Goal: Register for event/course

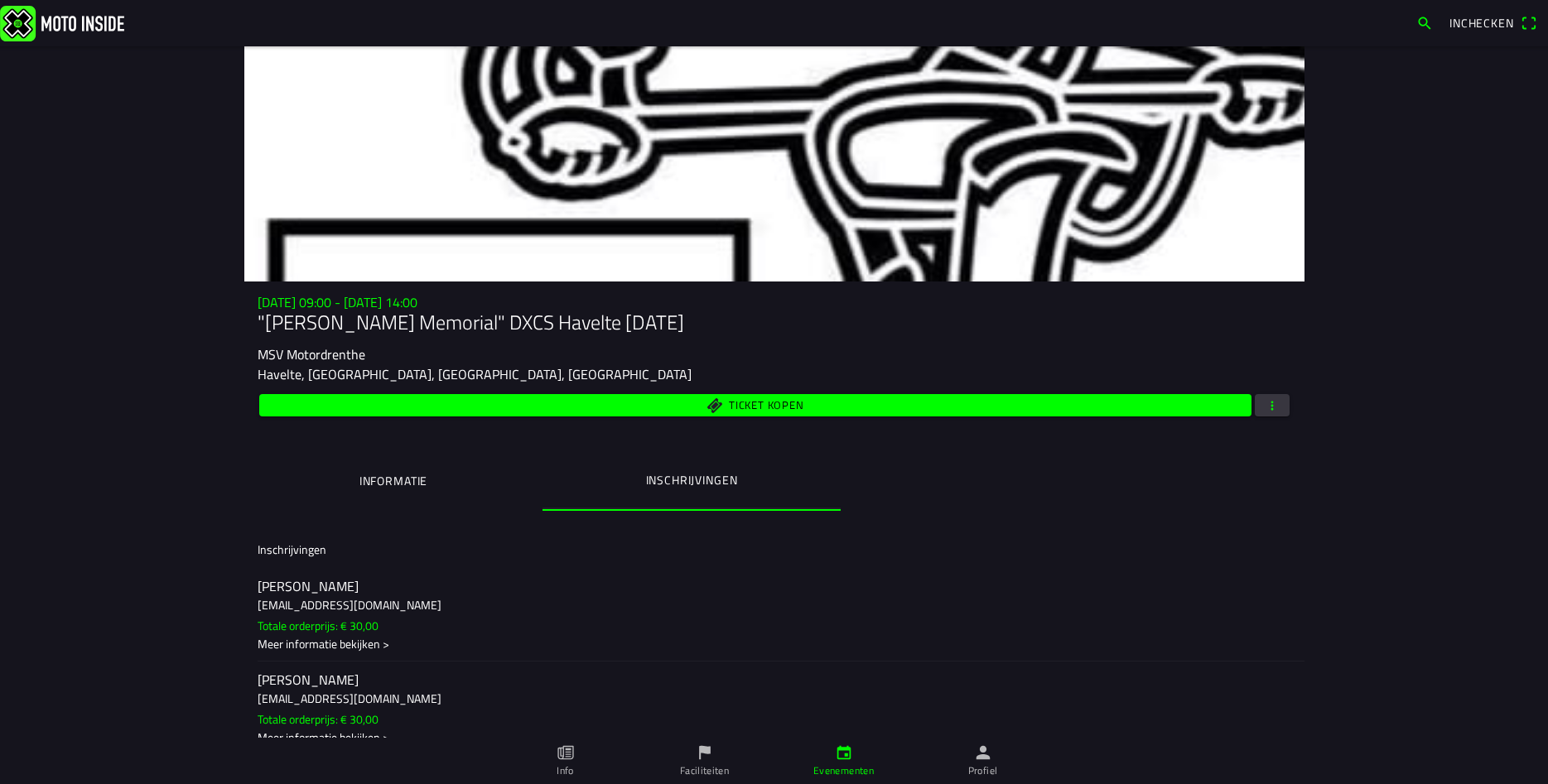
scroll to position [119, 0]
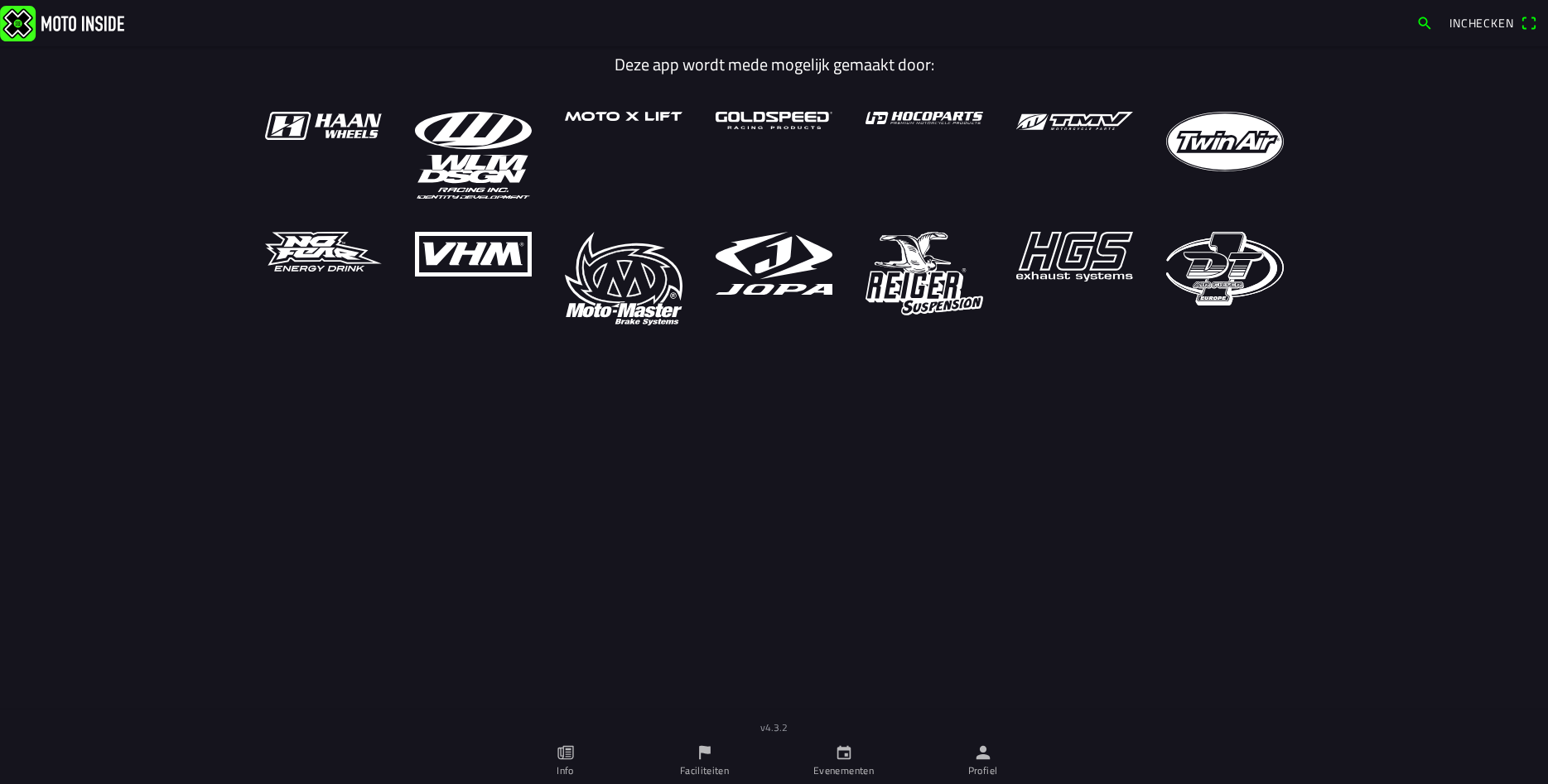
click at [844, 758] on icon "calendar" at bounding box center [844, 752] width 18 height 18
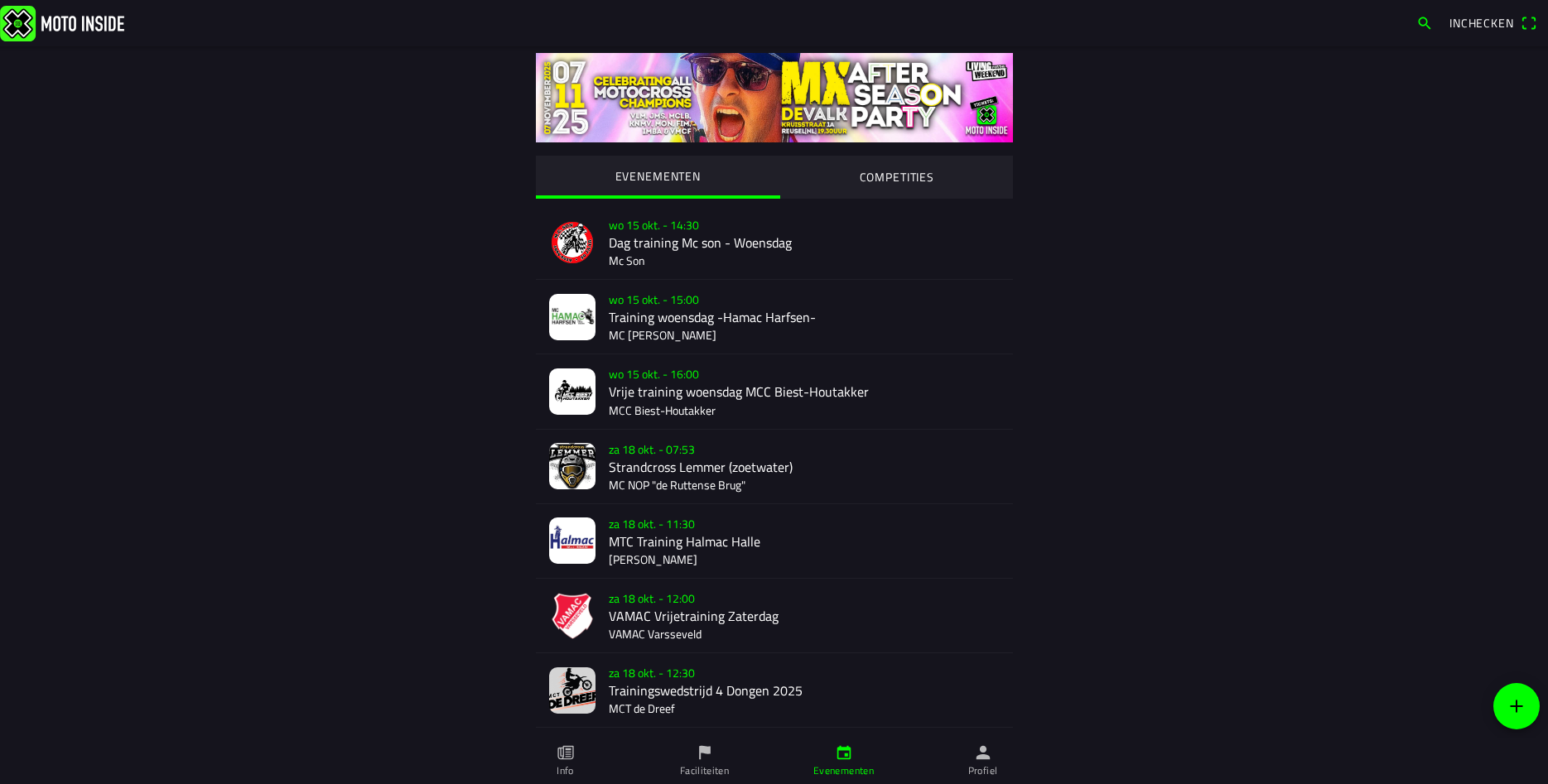
click at [996, 775] on link "Profiel" at bounding box center [983, 760] width 139 height 47
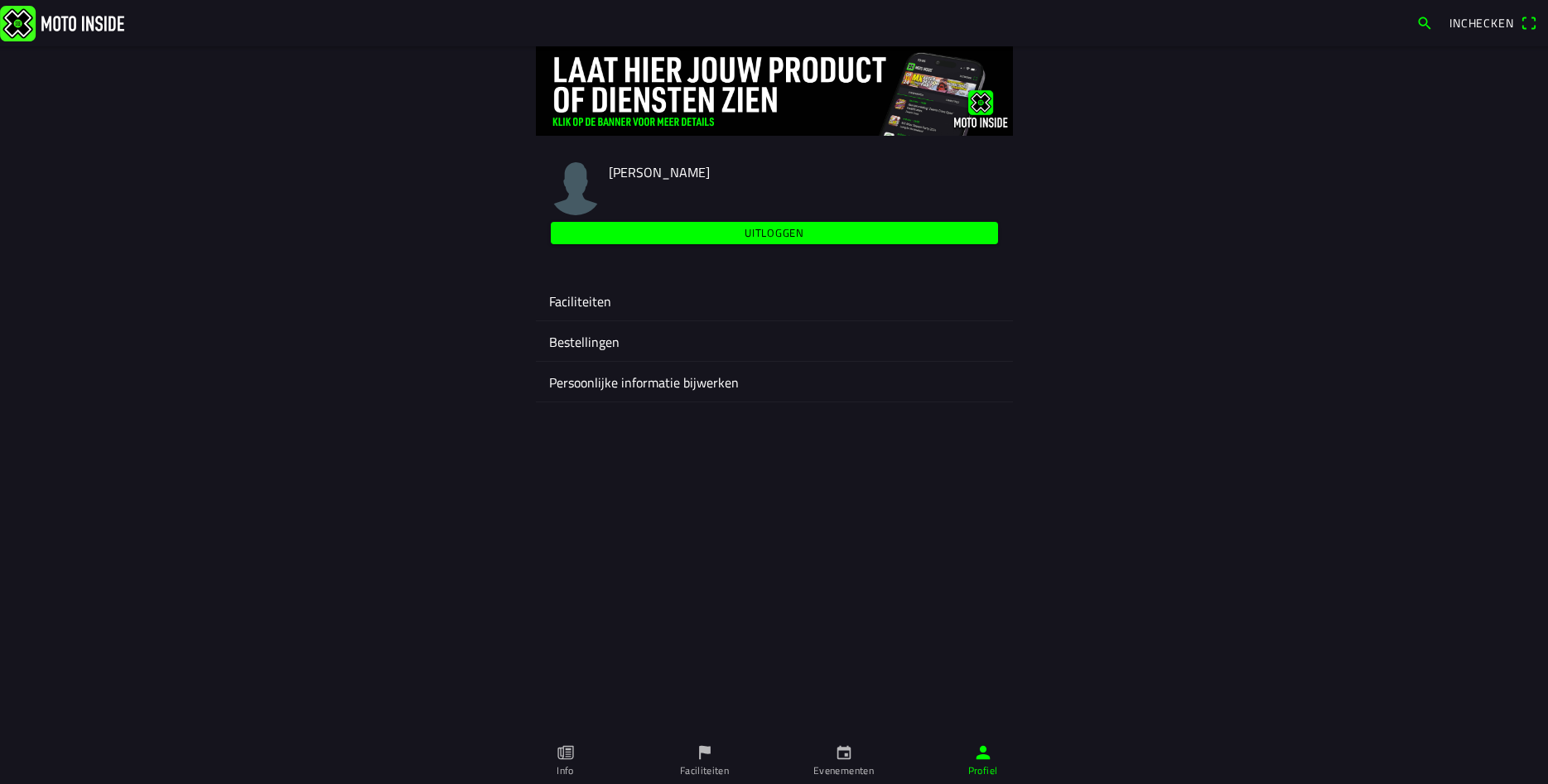
click at [611, 301] on ion-label "Faciliteiten" at bounding box center [774, 301] width 450 height 20
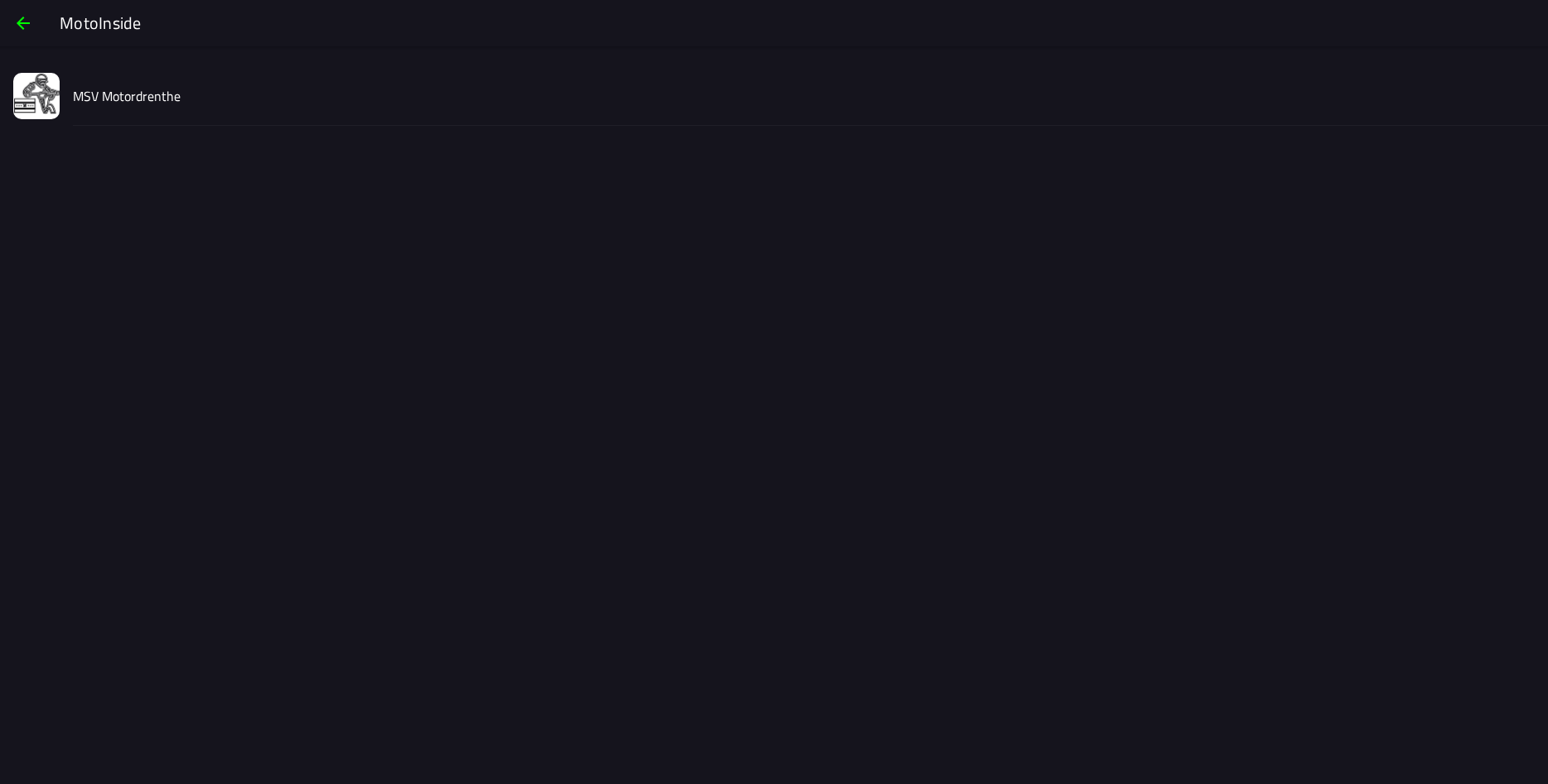
click at [72, 95] on button "MSV Motordrenthe" at bounding box center [774, 96] width 1548 height 60
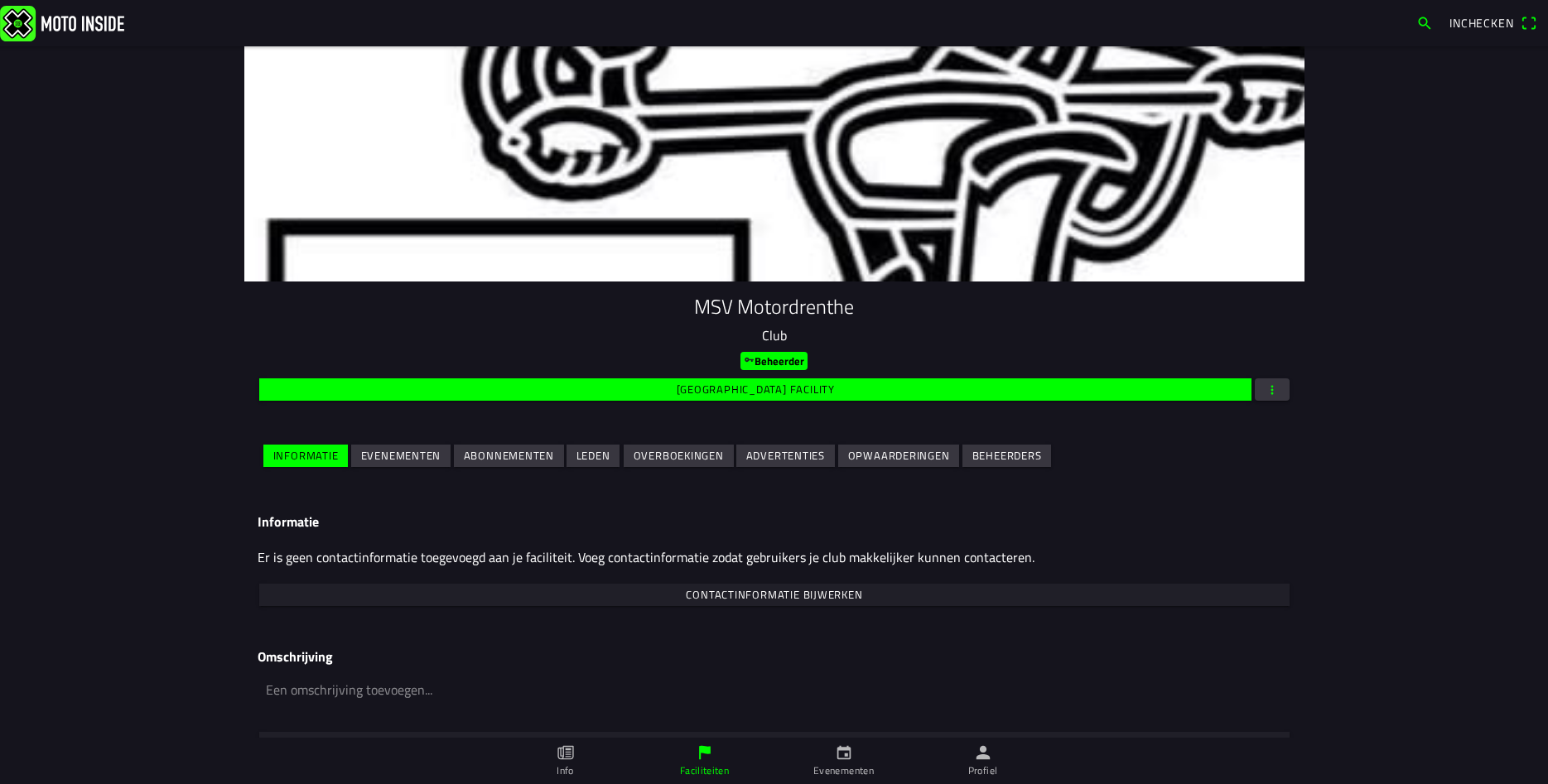
click at [388, 447] on span "Evenementen" at bounding box center [400, 456] width 80 height 22
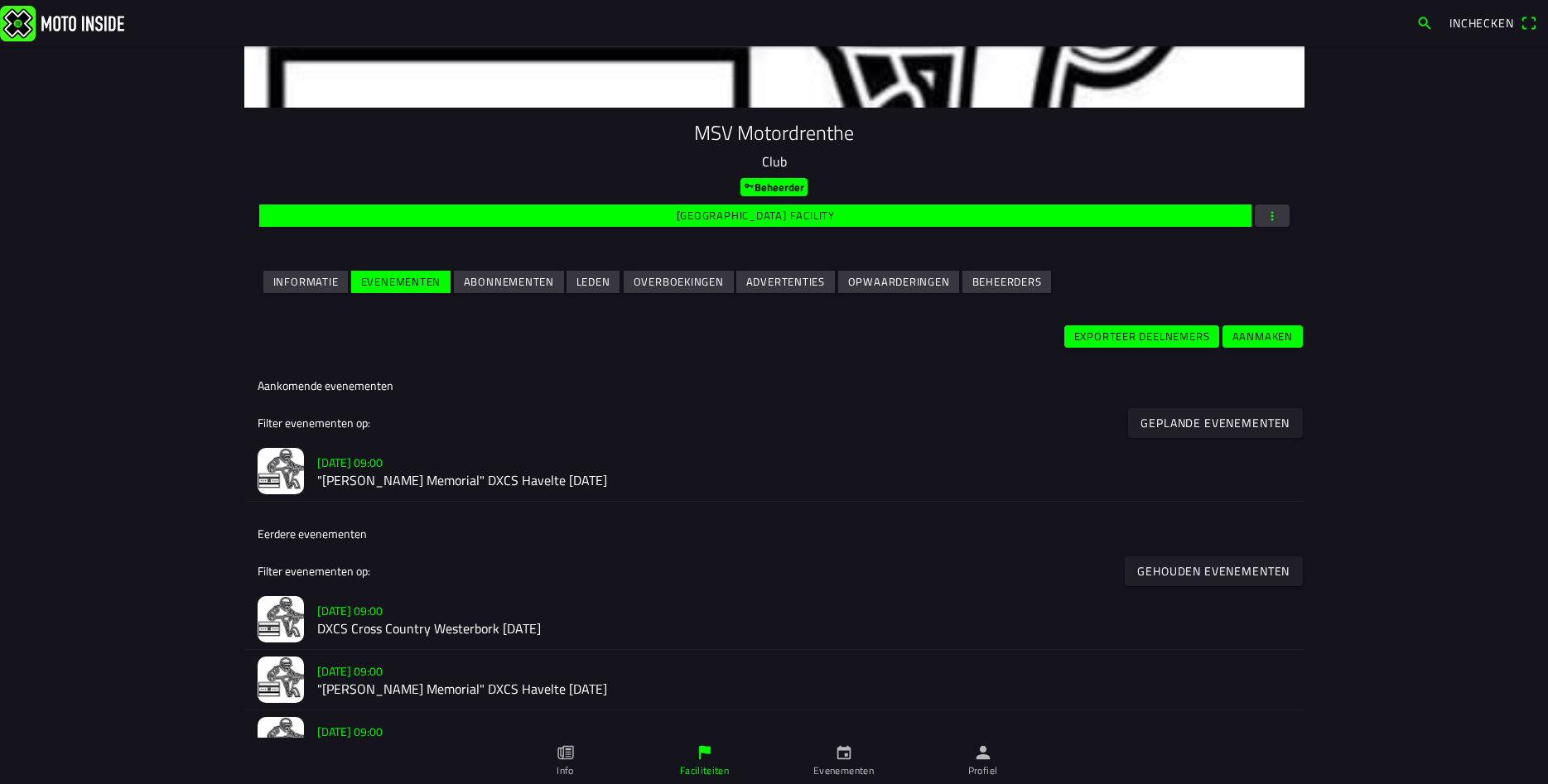
scroll to position [357, 0]
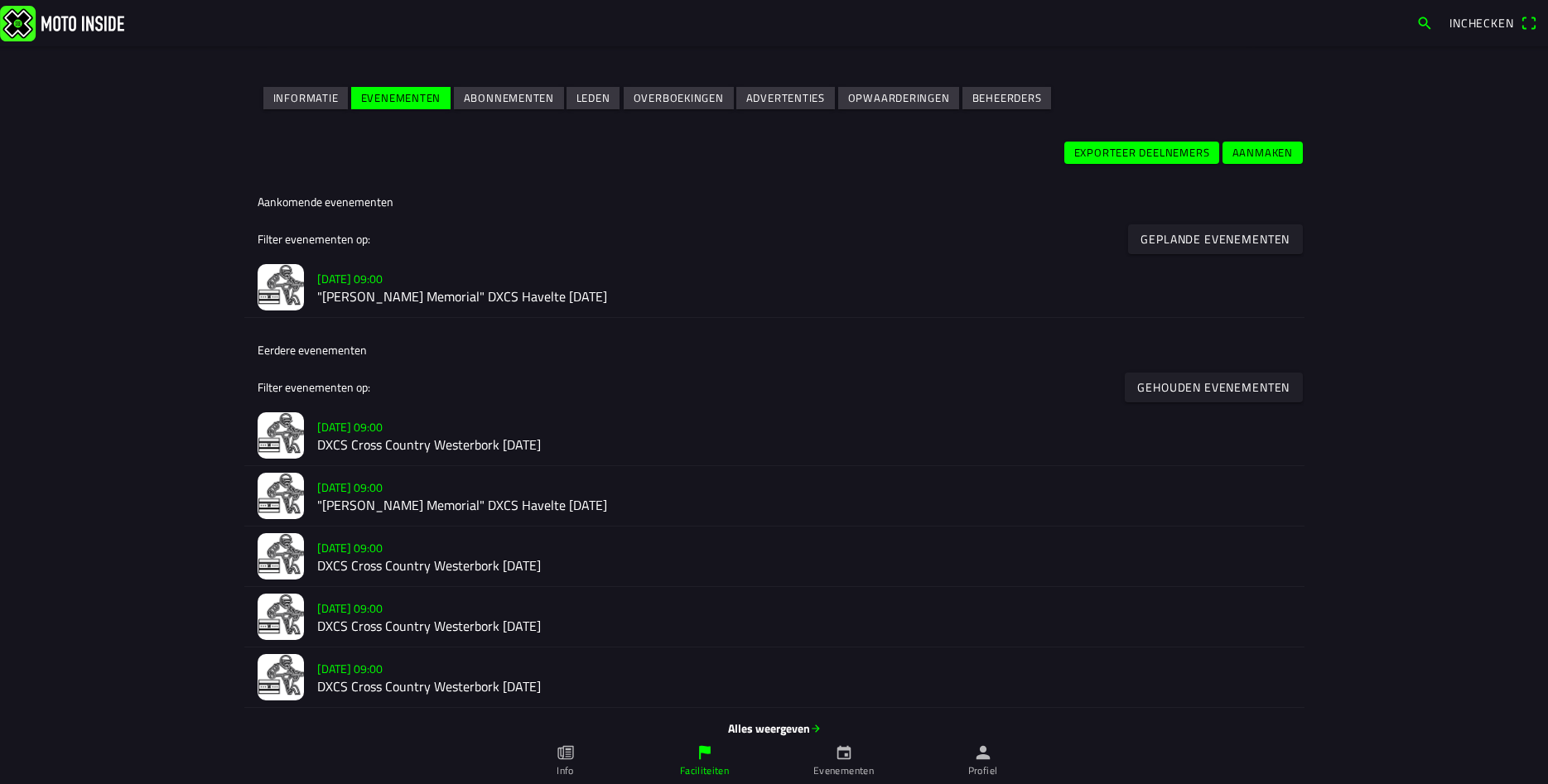
click at [578, 299] on h2 ""[PERSON_NAME] Memorial" DXCS Havelte [DATE]" at bounding box center [803, 298] width 974 height 16
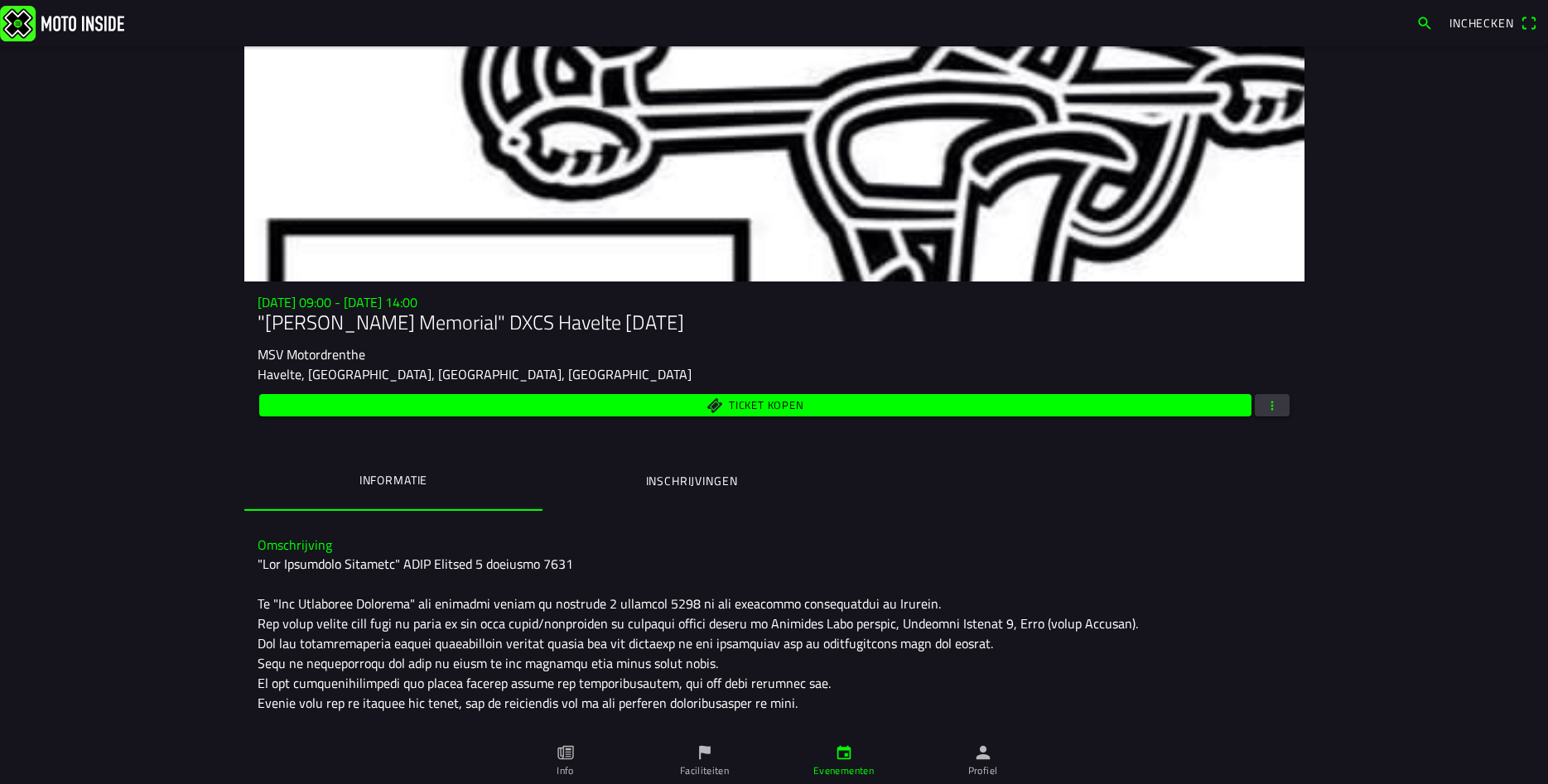
click at [705, 471] on button "Inschrijvingen" at bounding box center [692, 481] width 299 height 56
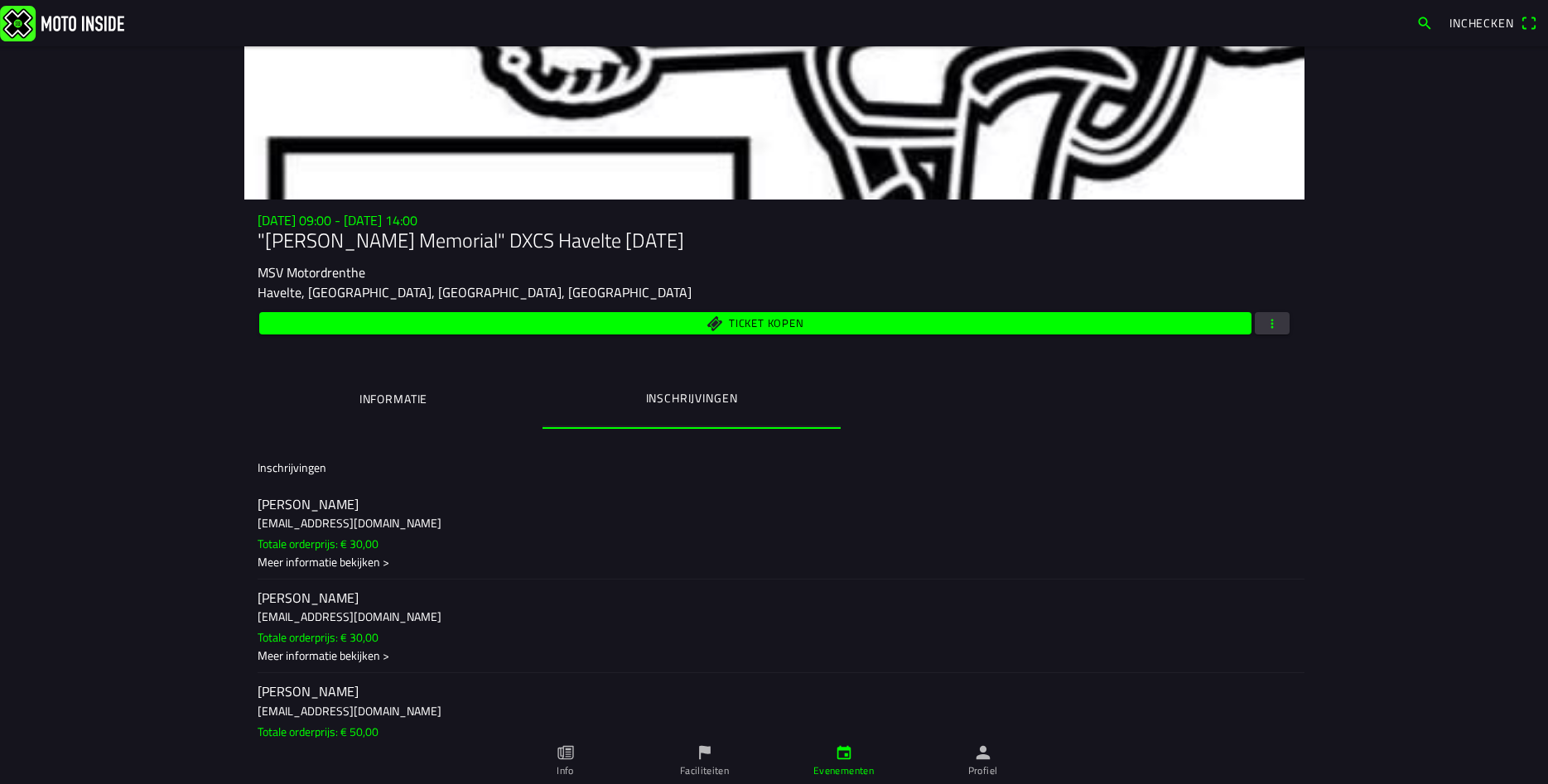
scroll to position [119, 0]
